Goal: Information Seeking & Learning: Check status

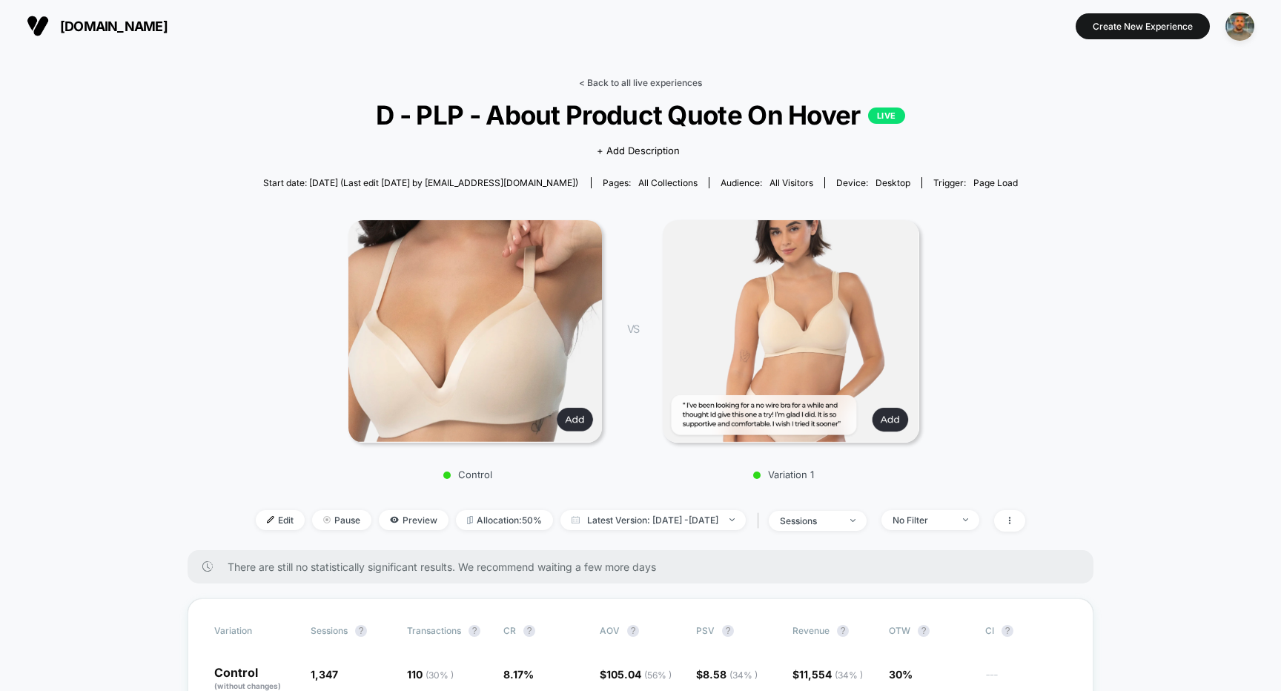
click at [637, 84] on link "< Back to all live experiences" at bounding box center [640, 82] width 123 height 11
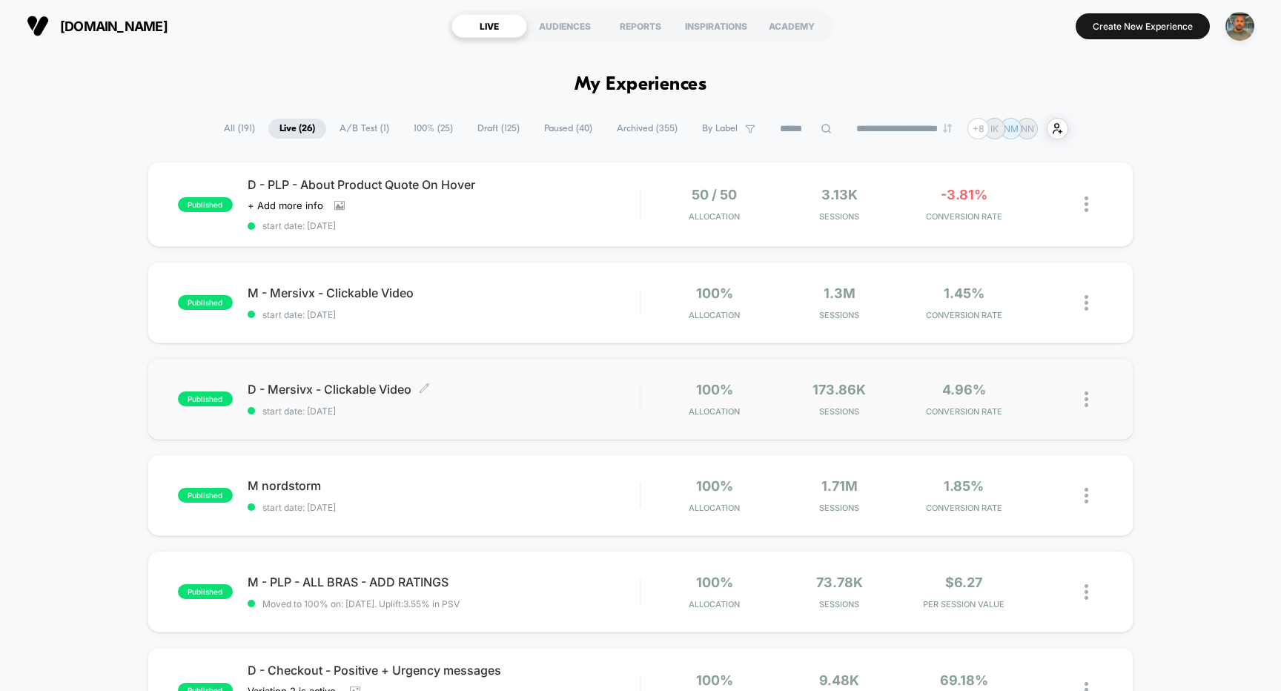
click at [481, 389] on span "D - Mersivx - Clickable Video Click to edit experience details" at bounding box center [444, 389] width 393 height 15
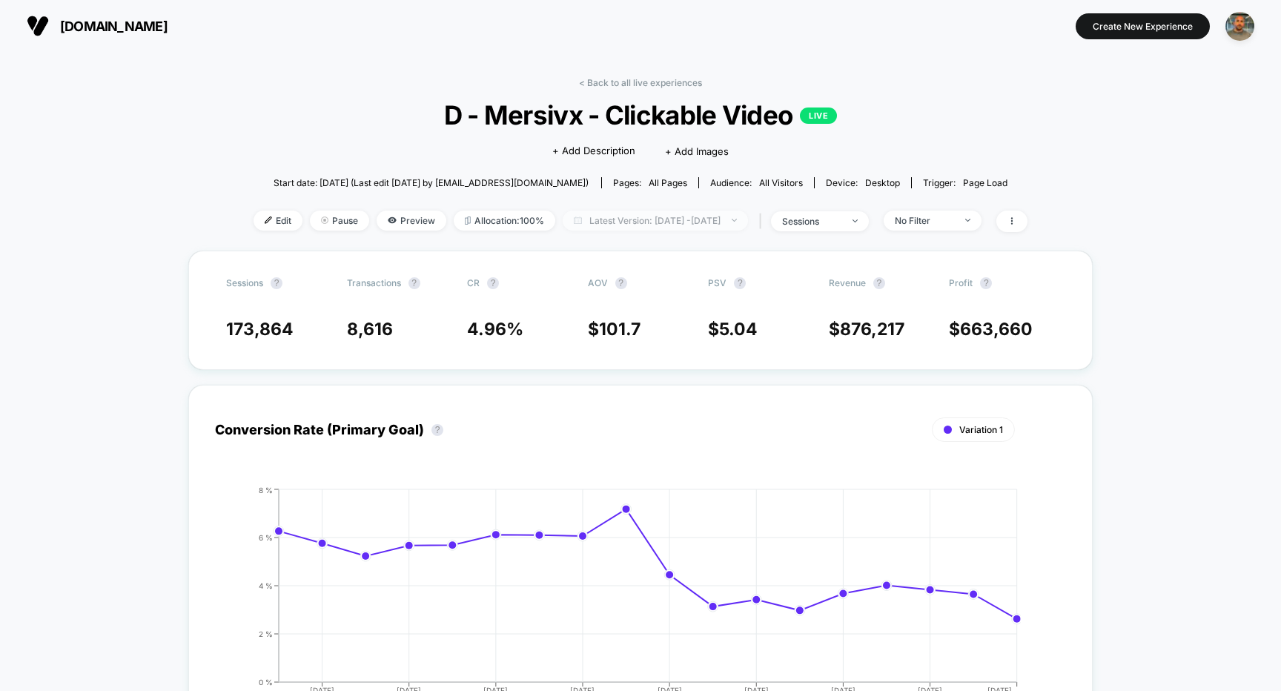
click at [632, 214] on span "Latest Version: [DATE] - [DATE]" at bounding box center [655, 221] width 185 height 20
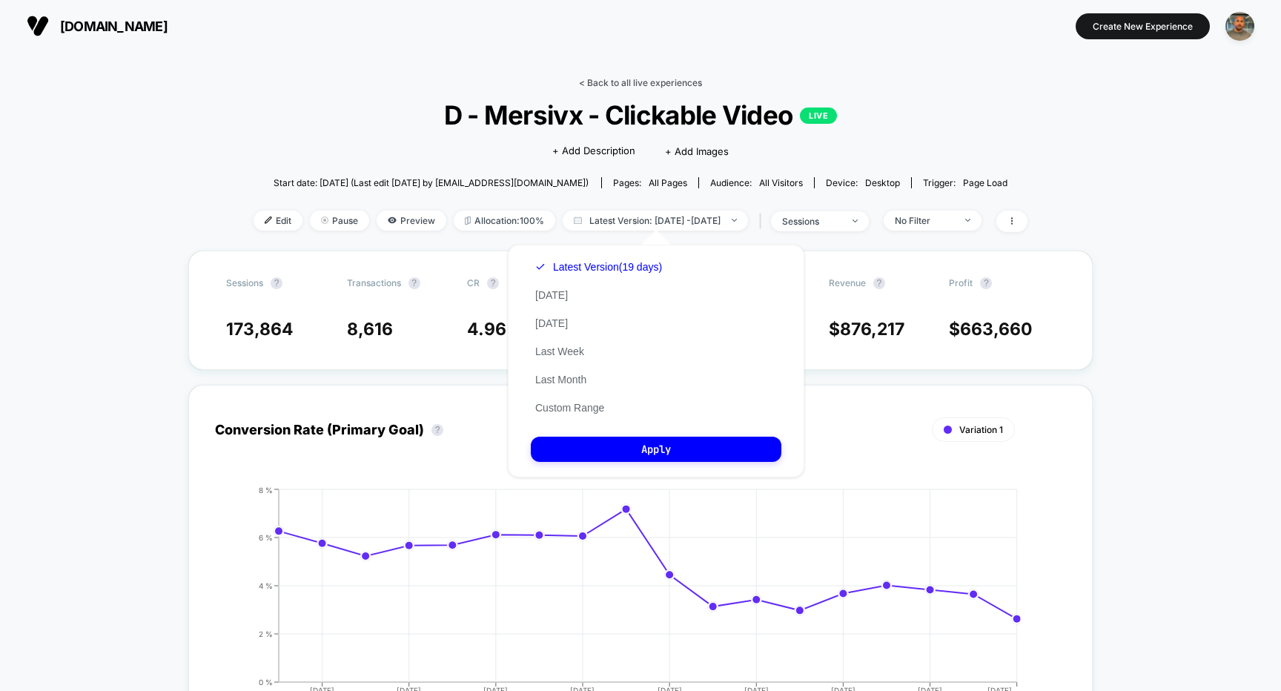
click at [627, 77] on link "< Back to all live experiences" at bounding box center [640, 82] width 123 height 11
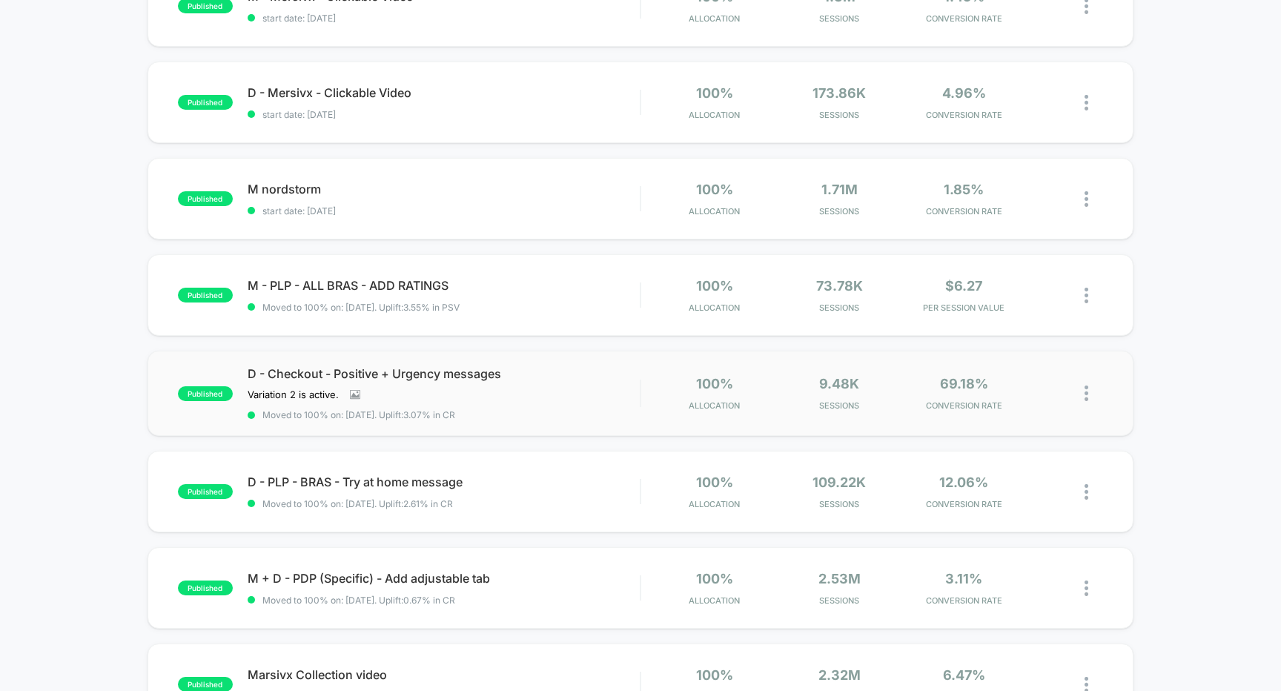
scroll to position [336, 0]
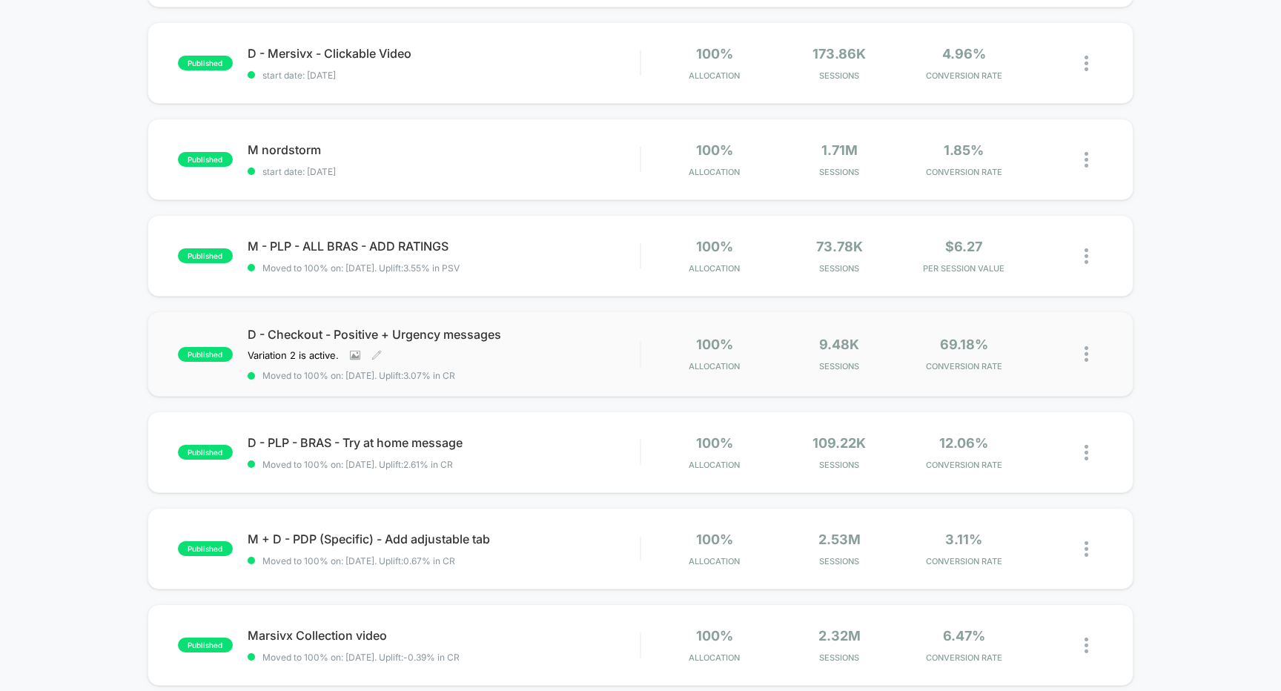
click at [556, 373] on span "Moved to 100% on: [DATE] . Uplift: 3.07% in CR" at bounding box center [444, 375] width 393 height 11
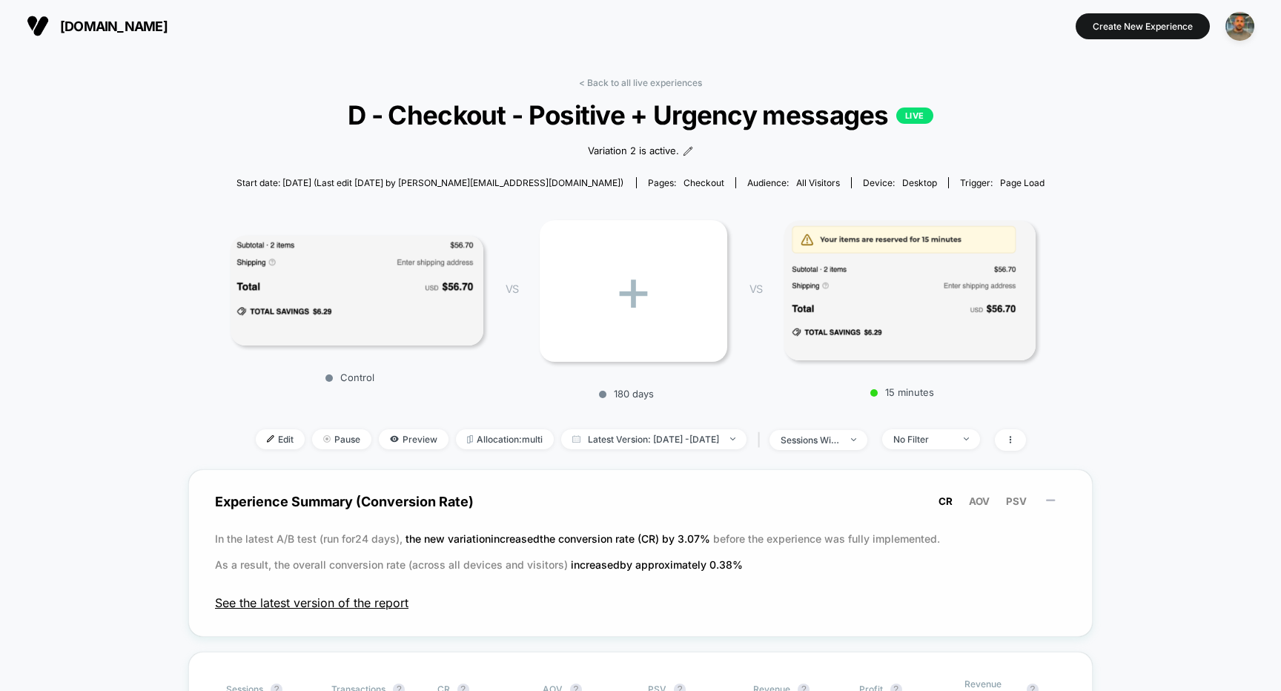
click at [363, 598] on span "See the latest version of the report" at bounding box center [640, 602] width 851 height 15
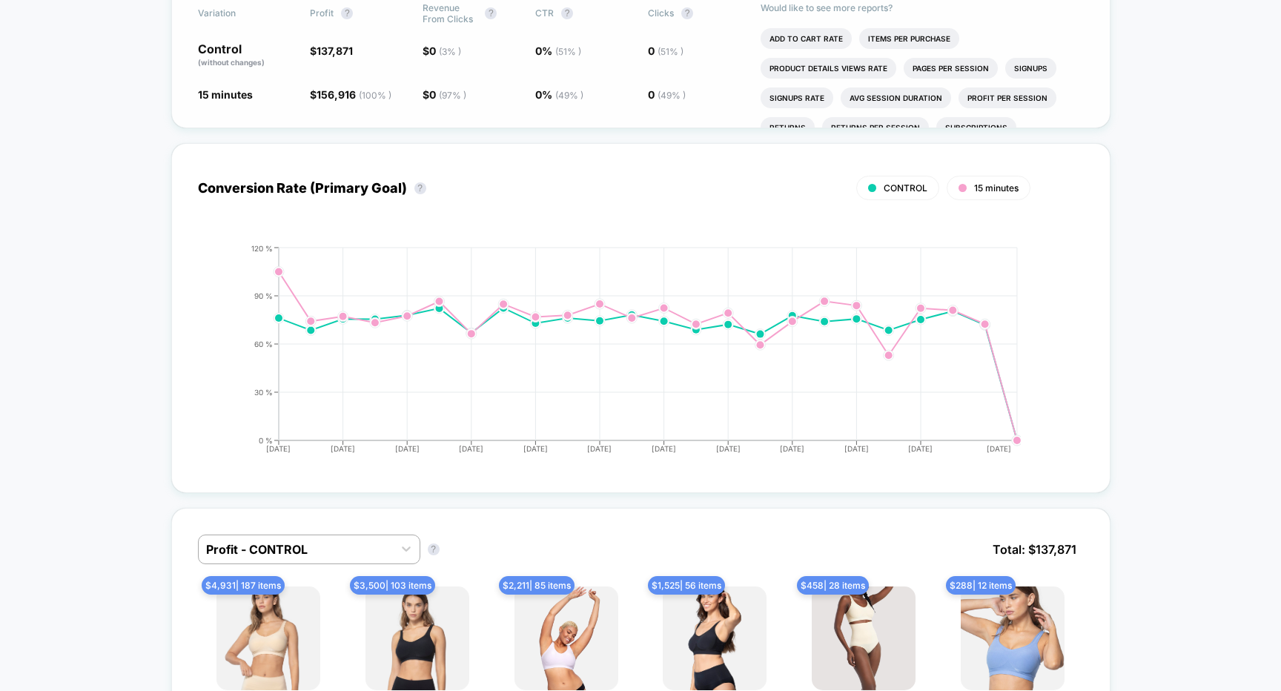
scroll to position [693, 0]
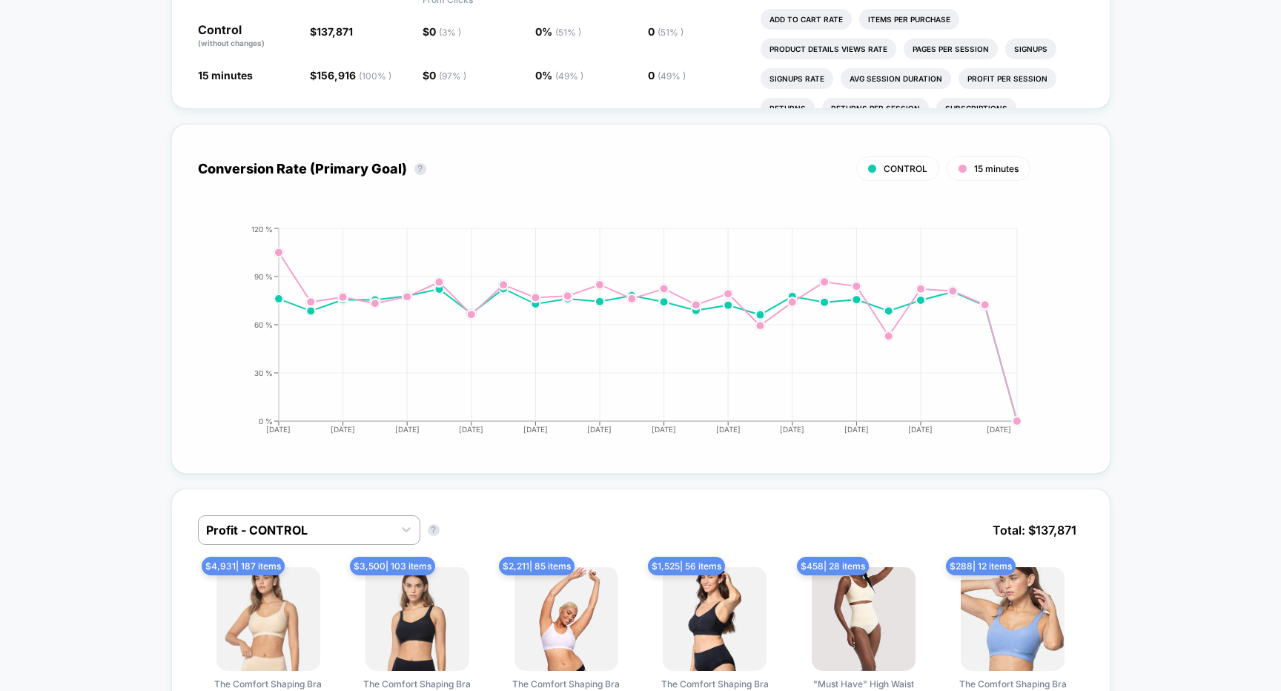
drag, startPoint x: 842, startPoint y: 142, endPoint x: 1022, endPoint y: 205, distance: 190.2
click at [1022, 205] on div "Conversion Rate (Primary Goal) ? CONTROL 15 minutes Hide [DATE] [DATE] [DATE] […" at bounding box center [641, 299] width 940 height 350
